Goal: Use online tool/utility: Utilize a website feature to perform a specific function

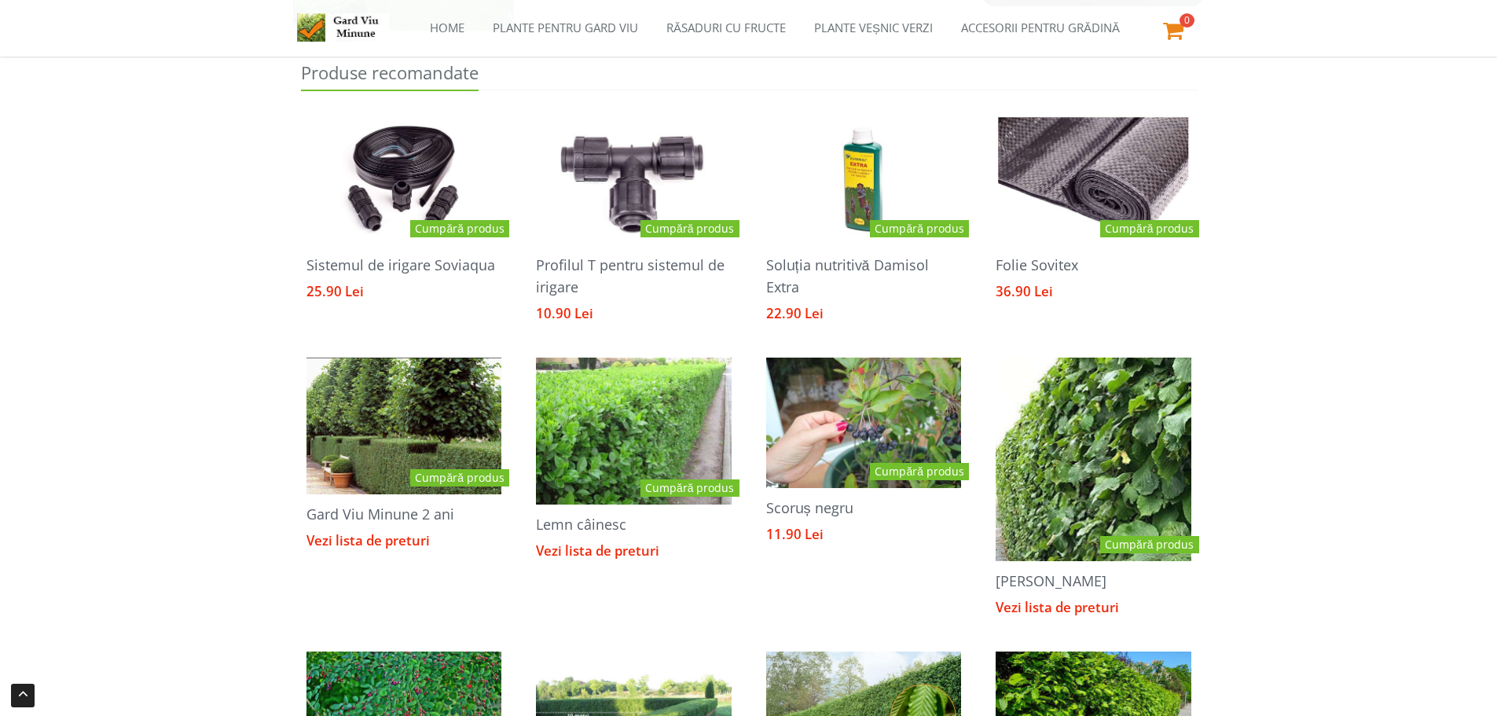
scroll to position [1245, 0]
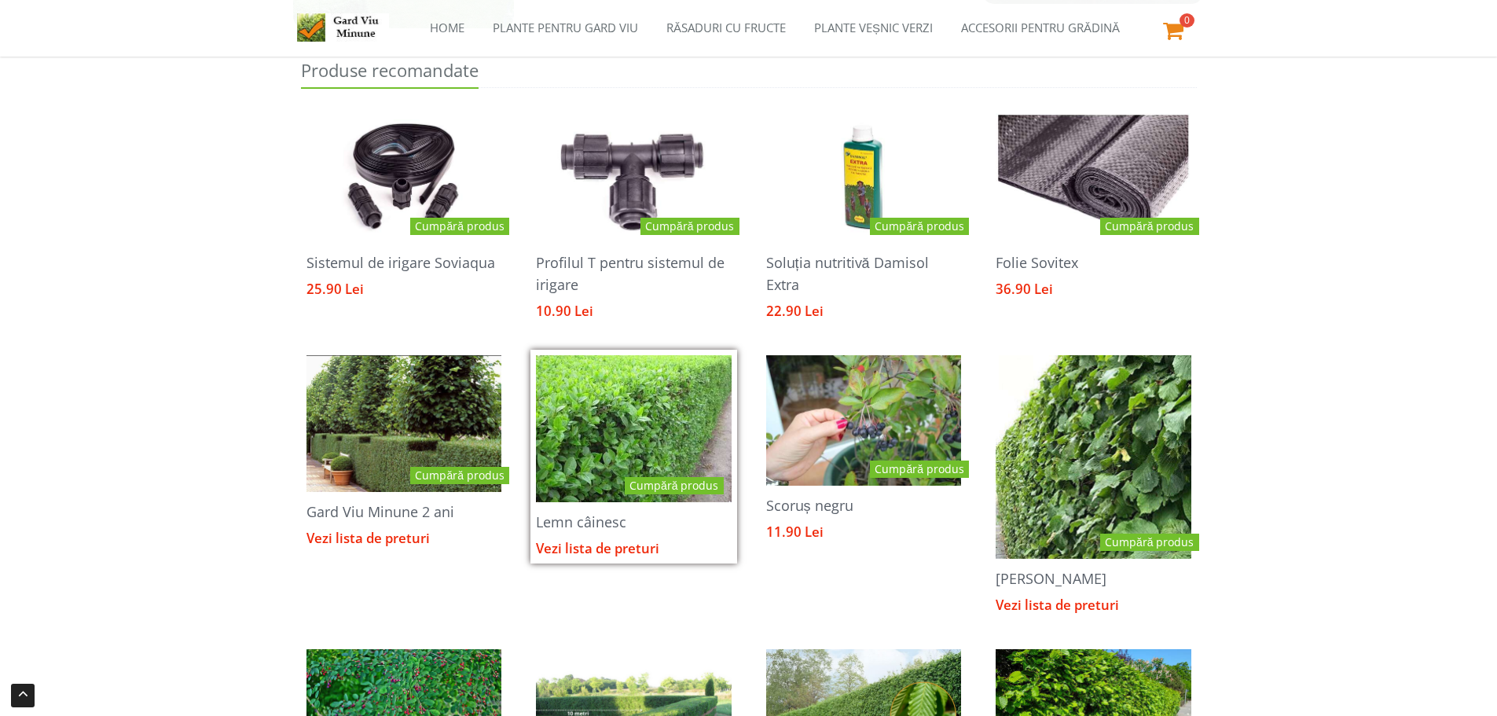
click at [617, 417] on img at bounding box center [633, 429] width 240 height 184
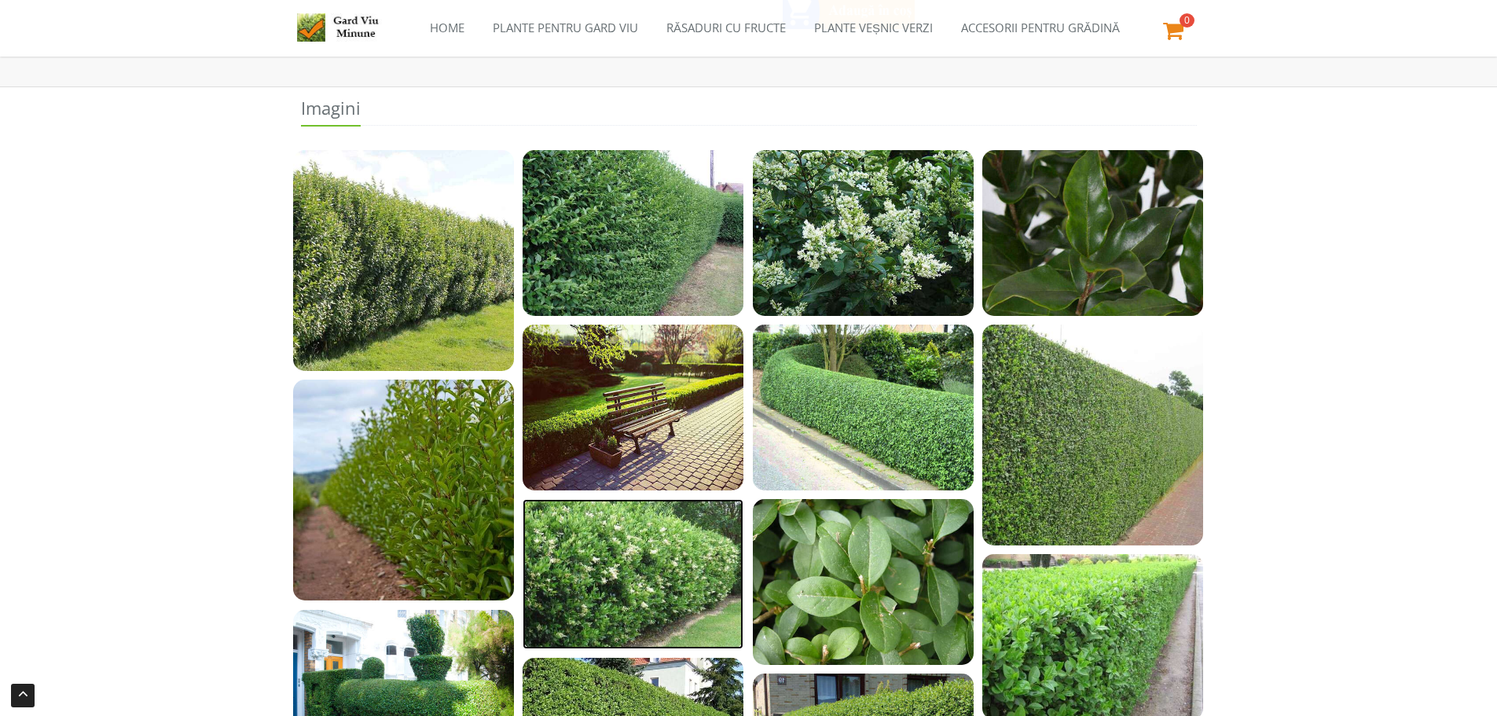
click at [639, 556] on img at bounding box center [633, 573] width 221 height 149
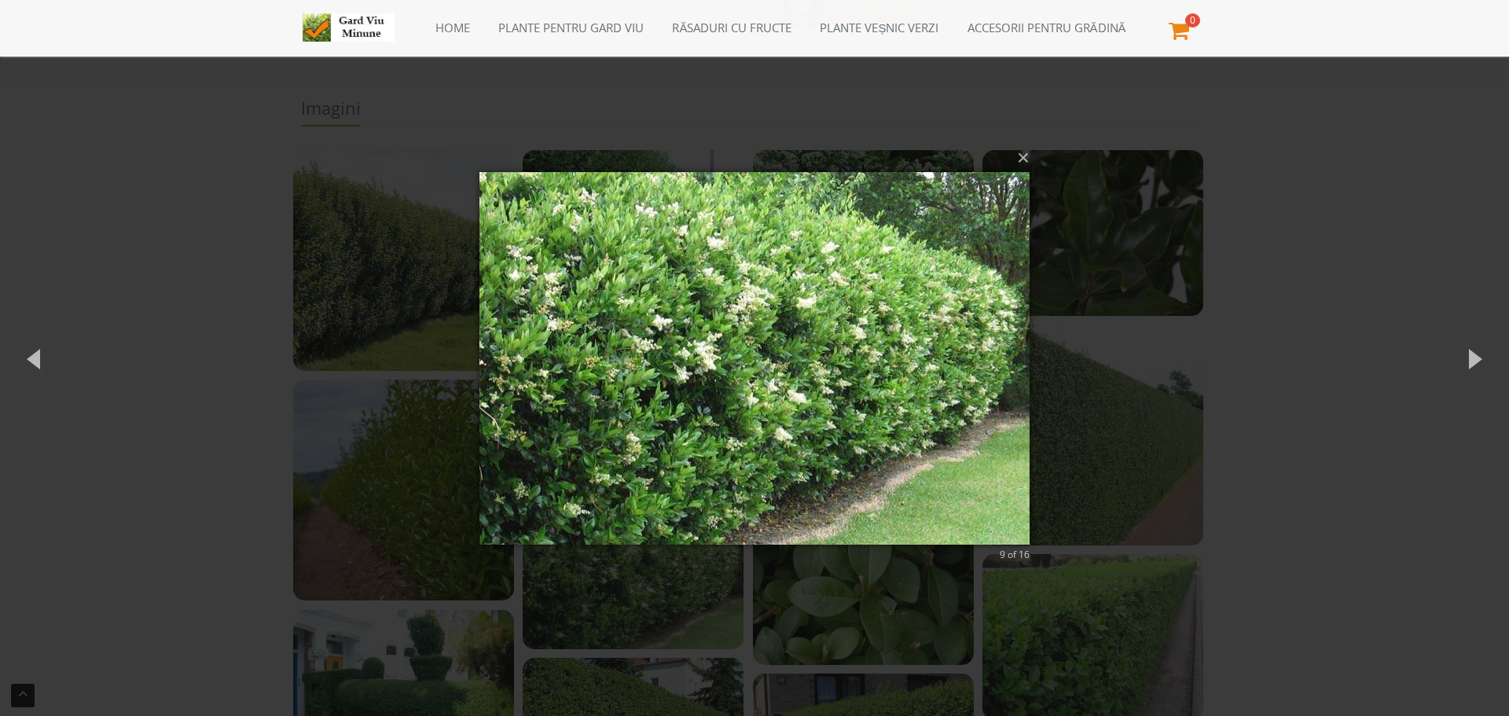
click at [761, 397] on img at bounding box center [754, 358] width 550 height 435
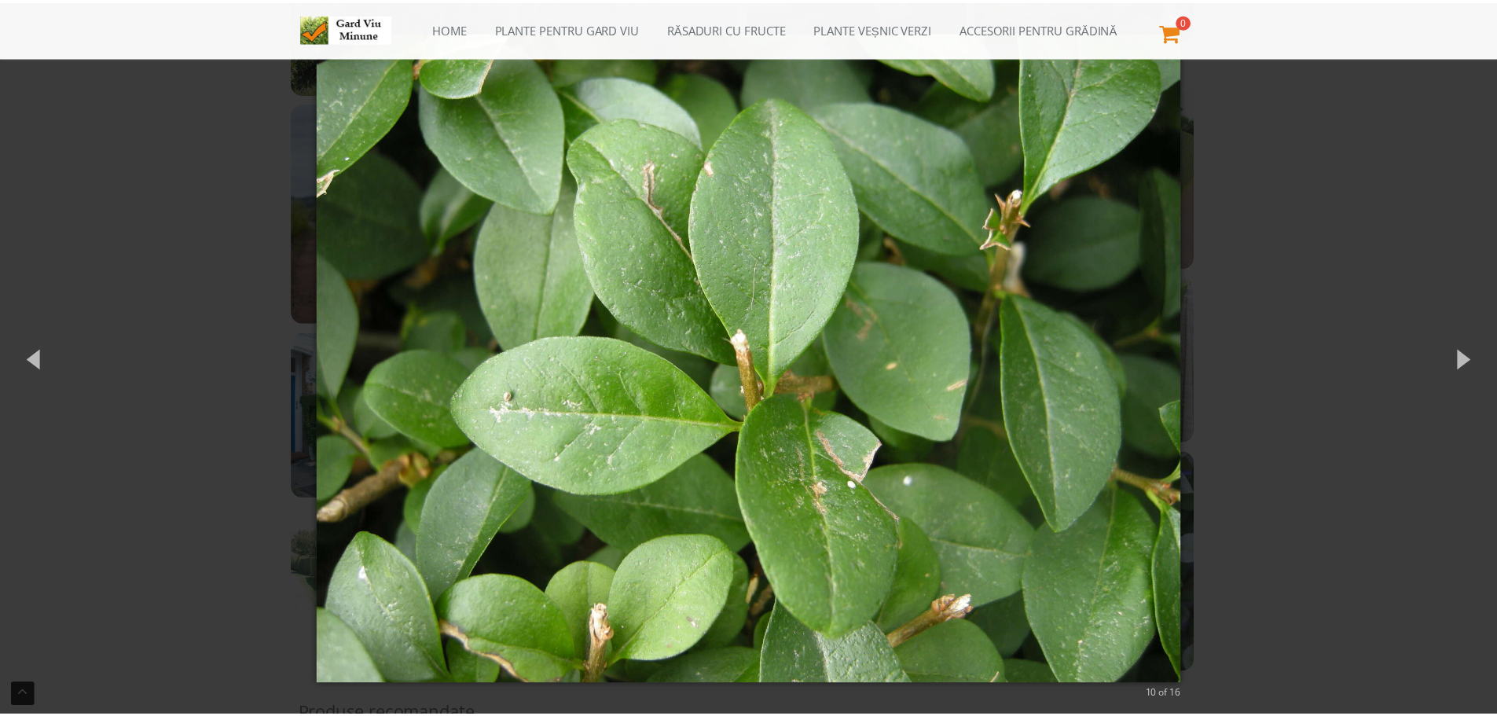
scroll to position [629, 0]
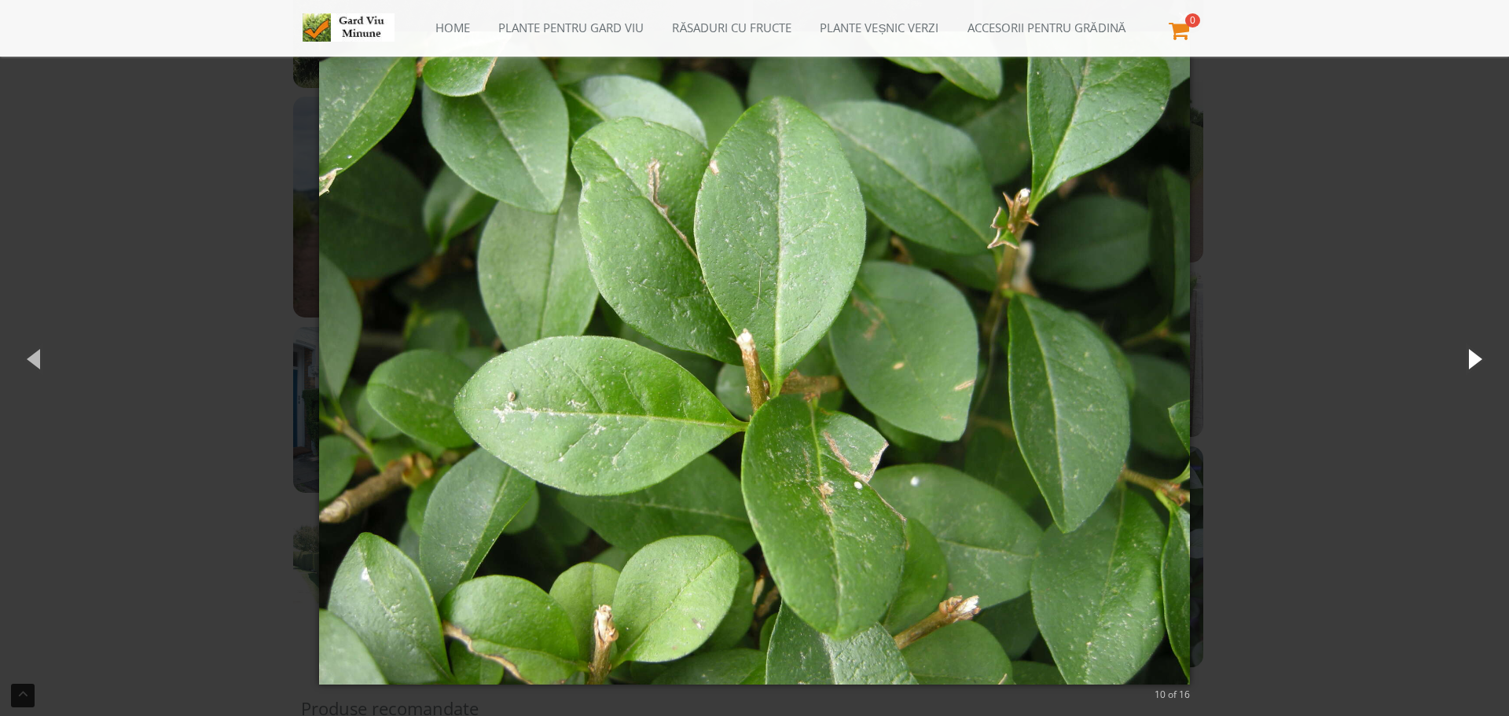
click at [1488, 354] on button "button" at bounding box center [1473, 358] width 71 height 86
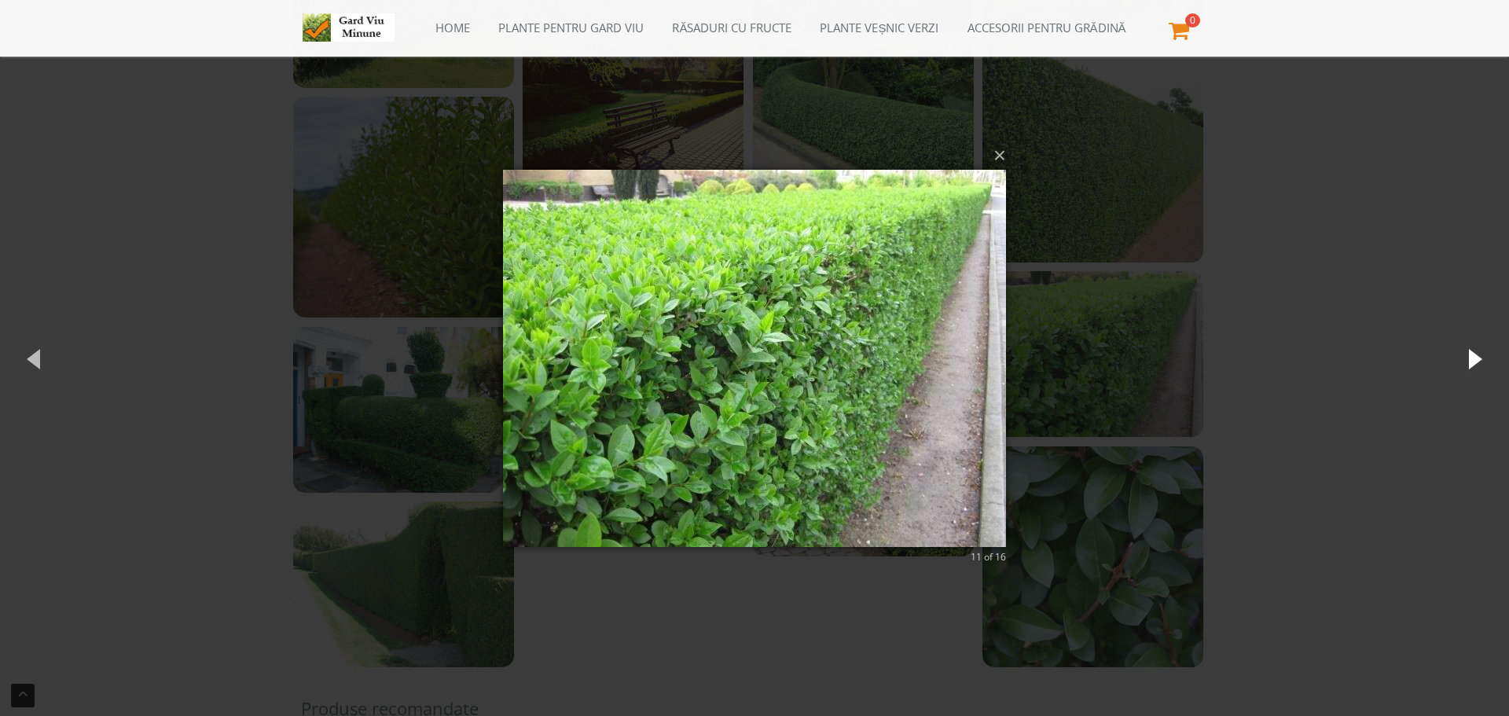
click at [1488, 354] on button "button" at bounding box center [1473, 358] width 71 height 86
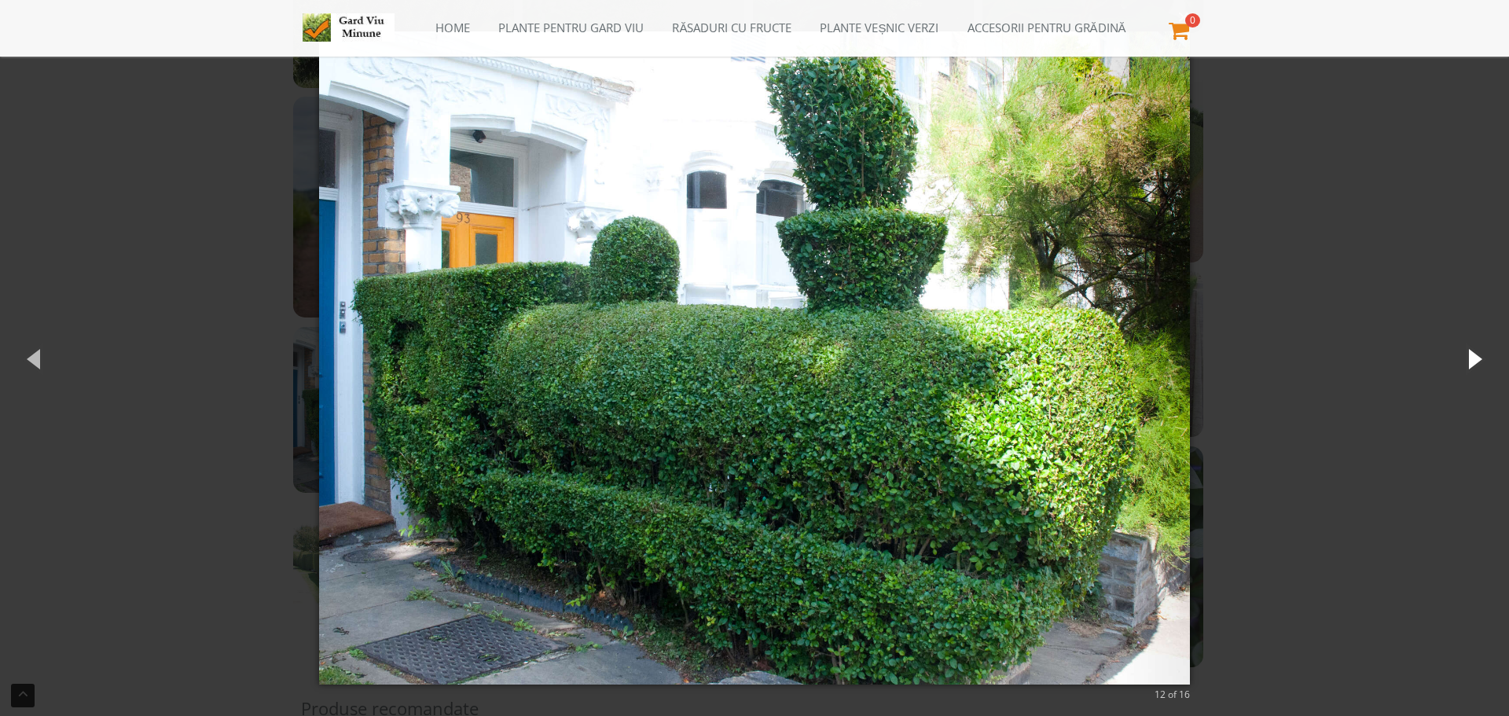
click at [1488, 354] on button "button" at bounding box center [1473, 358] width 71 height 86
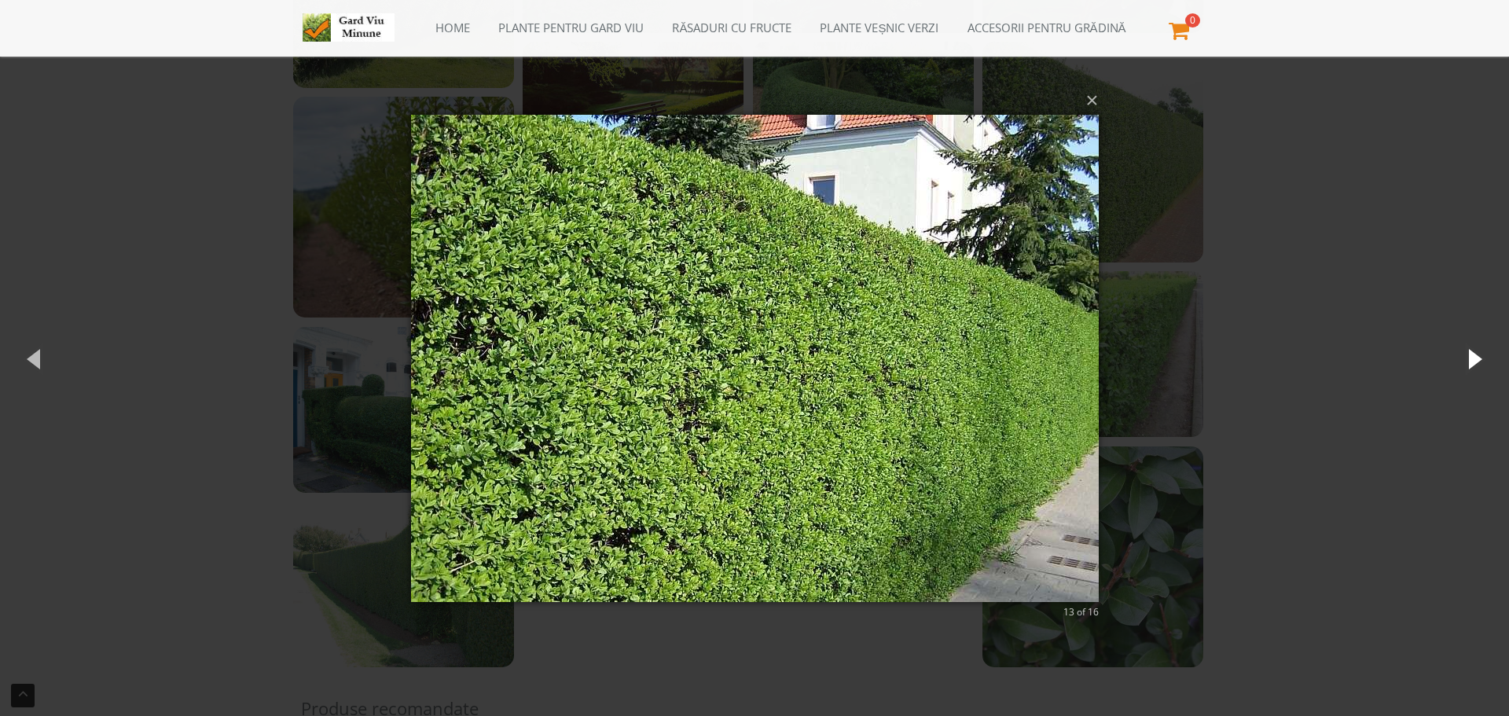
click at [1487, 355] on button "button" at bounding box center [1473, 358] width 71 height 86
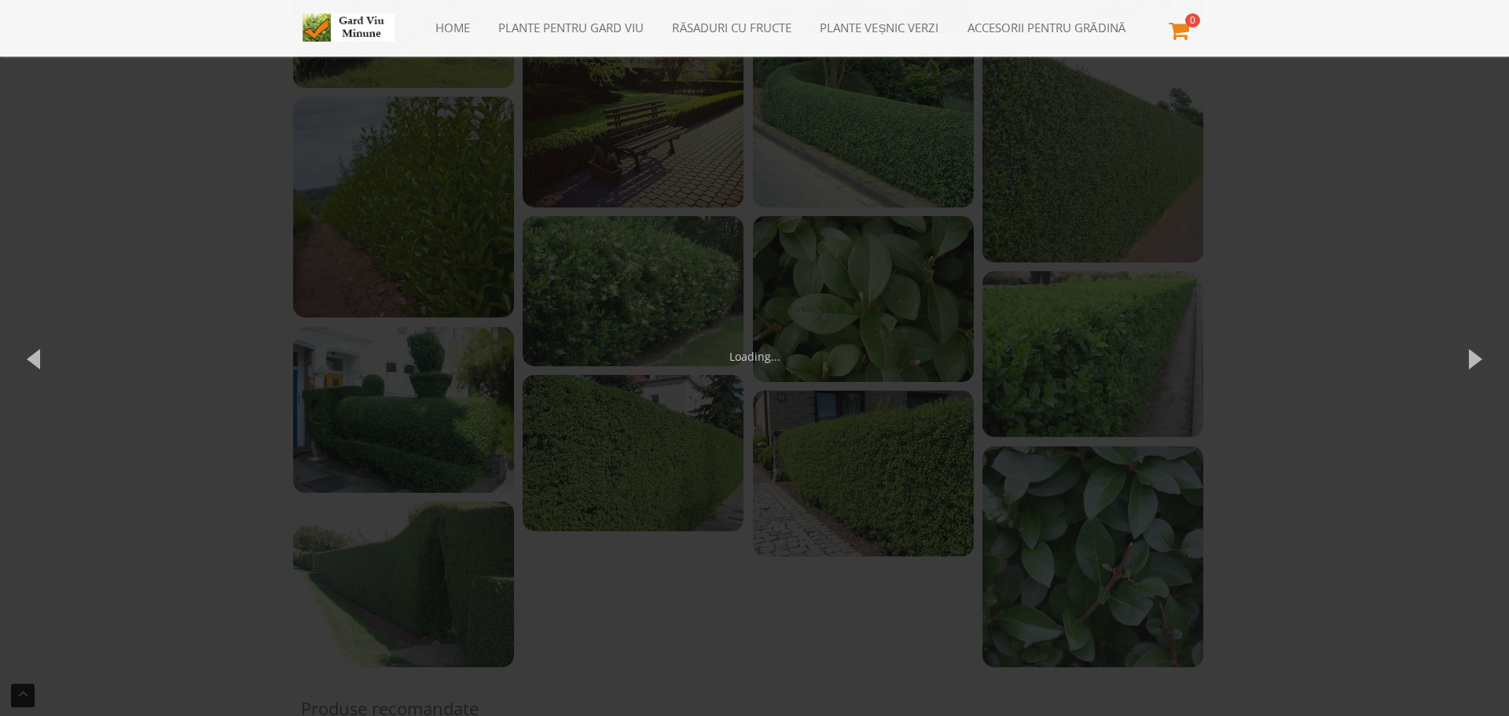
click at [1356, 343] on div "× 14 of 16 Loading..." at bounding box center [754, 358] width 1509 height 716
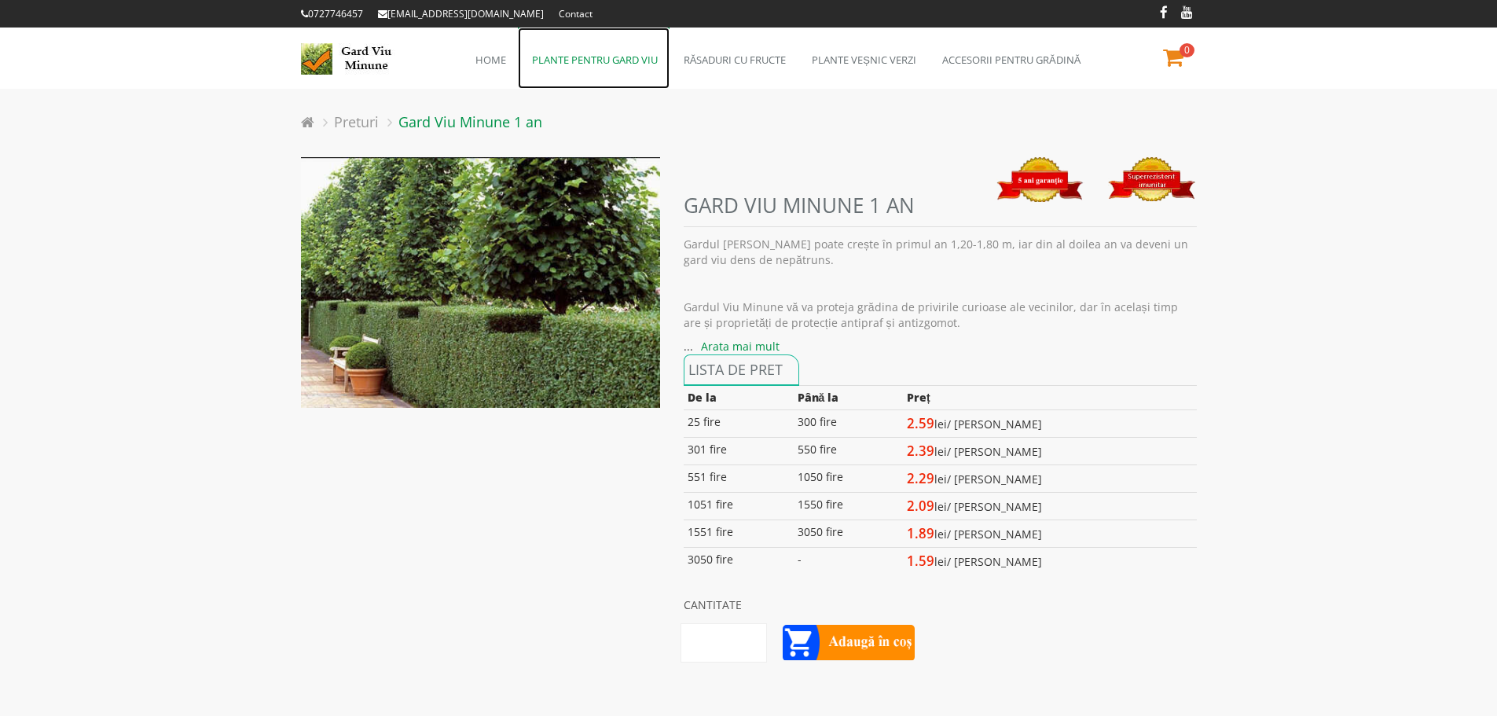
click at [620, 62] on link "Plante pentru gard viu" at bounding box center [594, 58] width 152 height 61
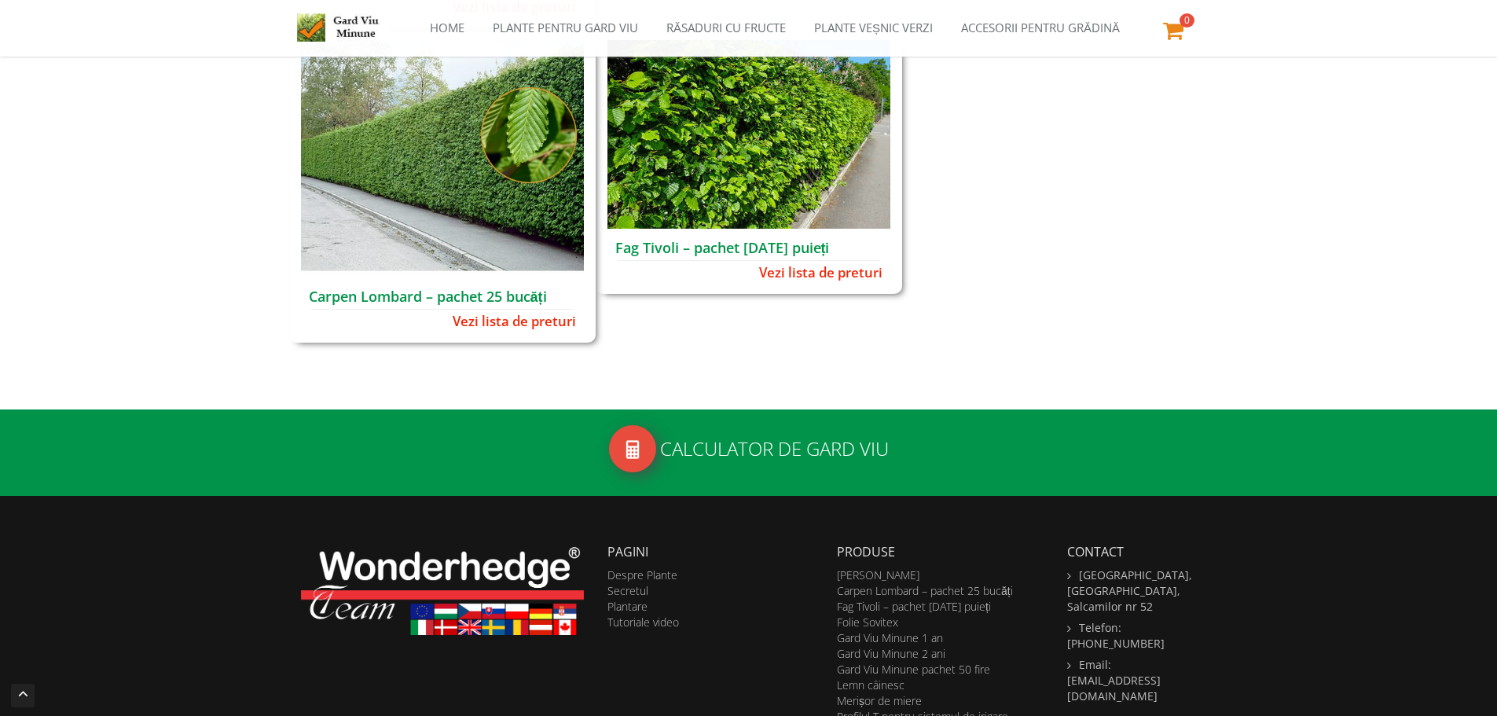
scroll to position [430, 0]
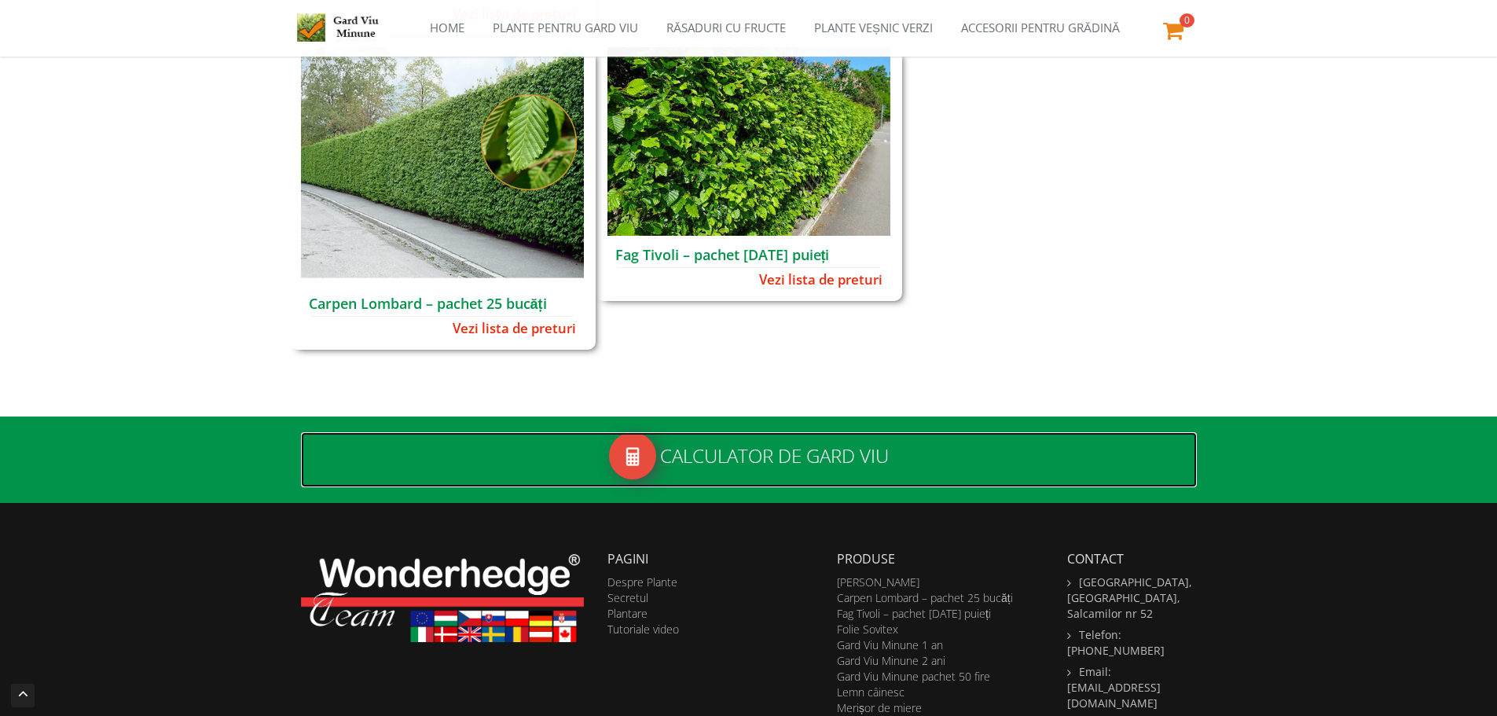
click at [714, 452] on h2 "Calculator de gard viu" at bounding box center [749, 459] width 896 height 55
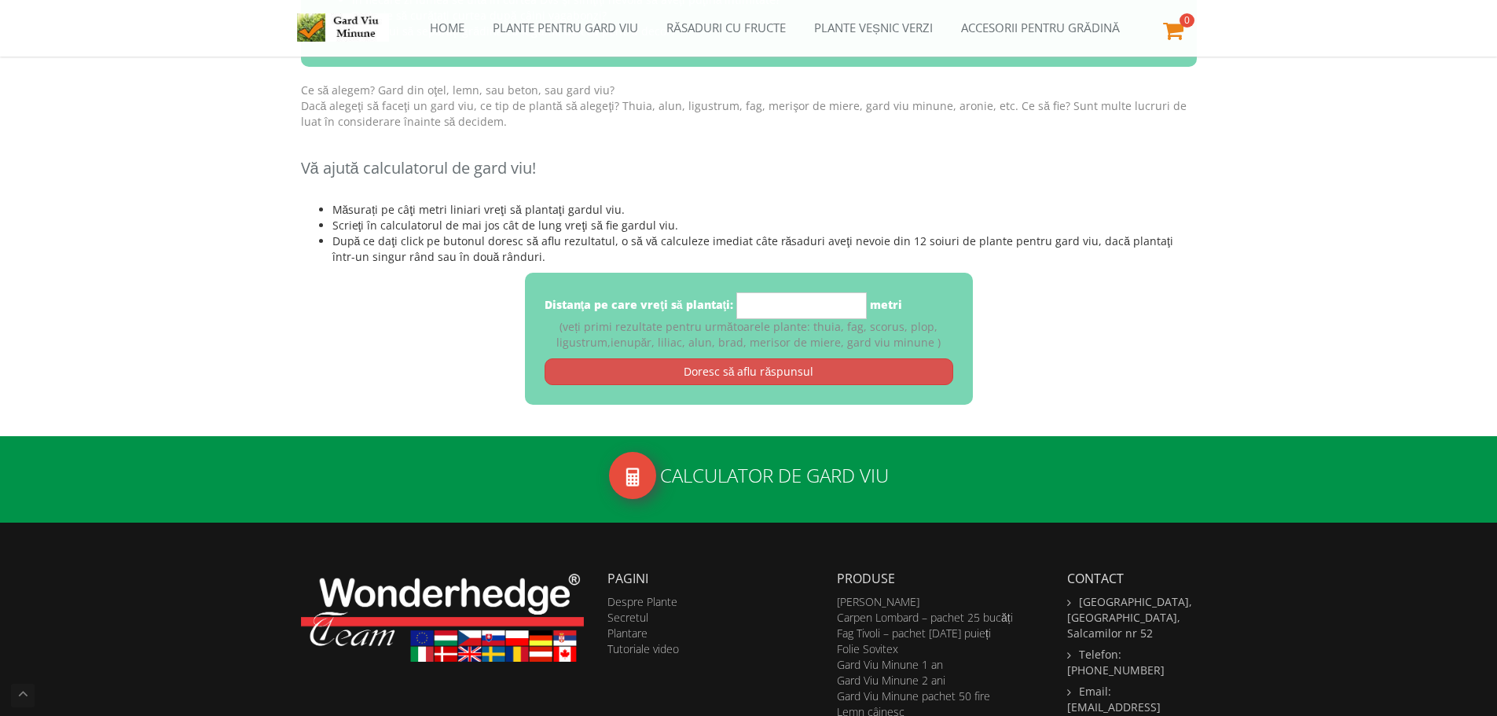
scroll to position [173, 0]
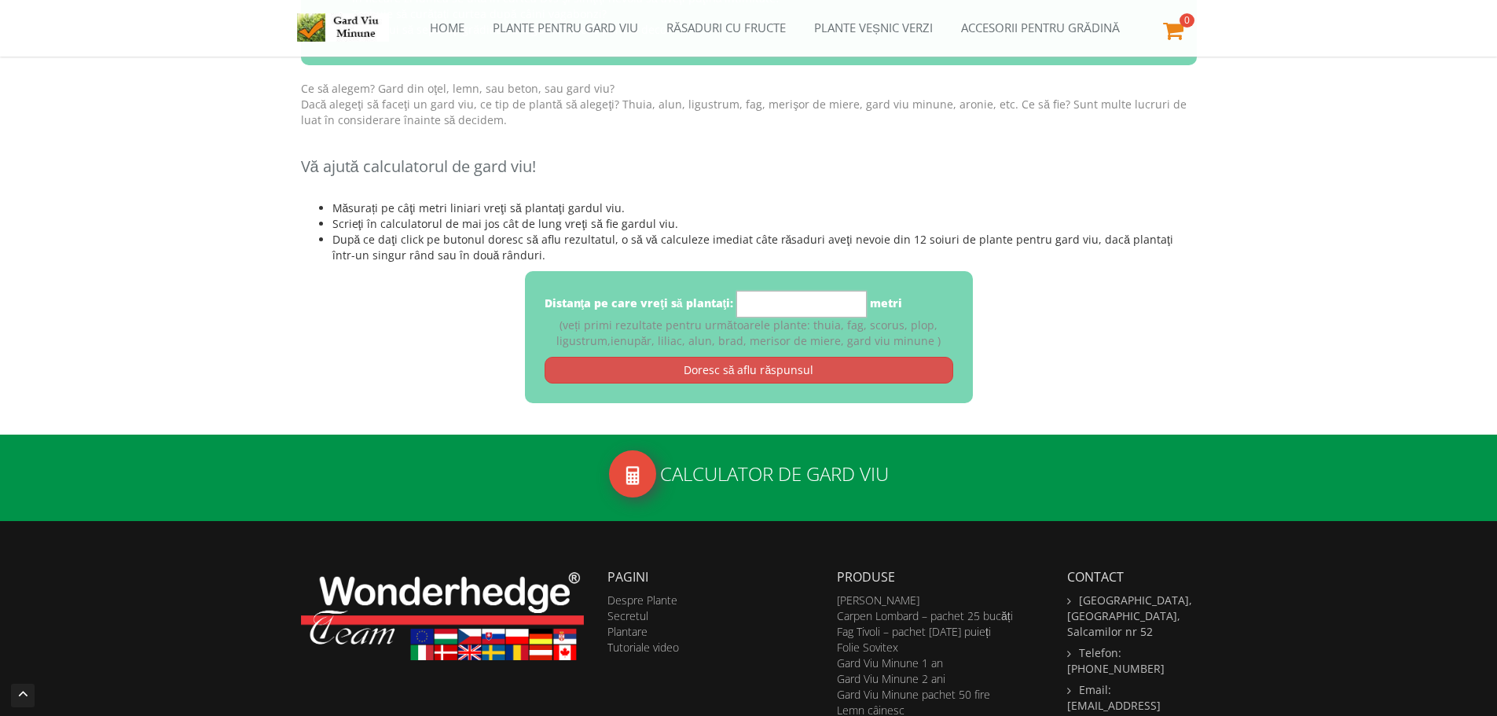
click at [790, 303] on input "*" at bounding box center [801, 304] width 130 height 27
type input "**"
